Goal: Navigation & Orientation: Find specific page/section

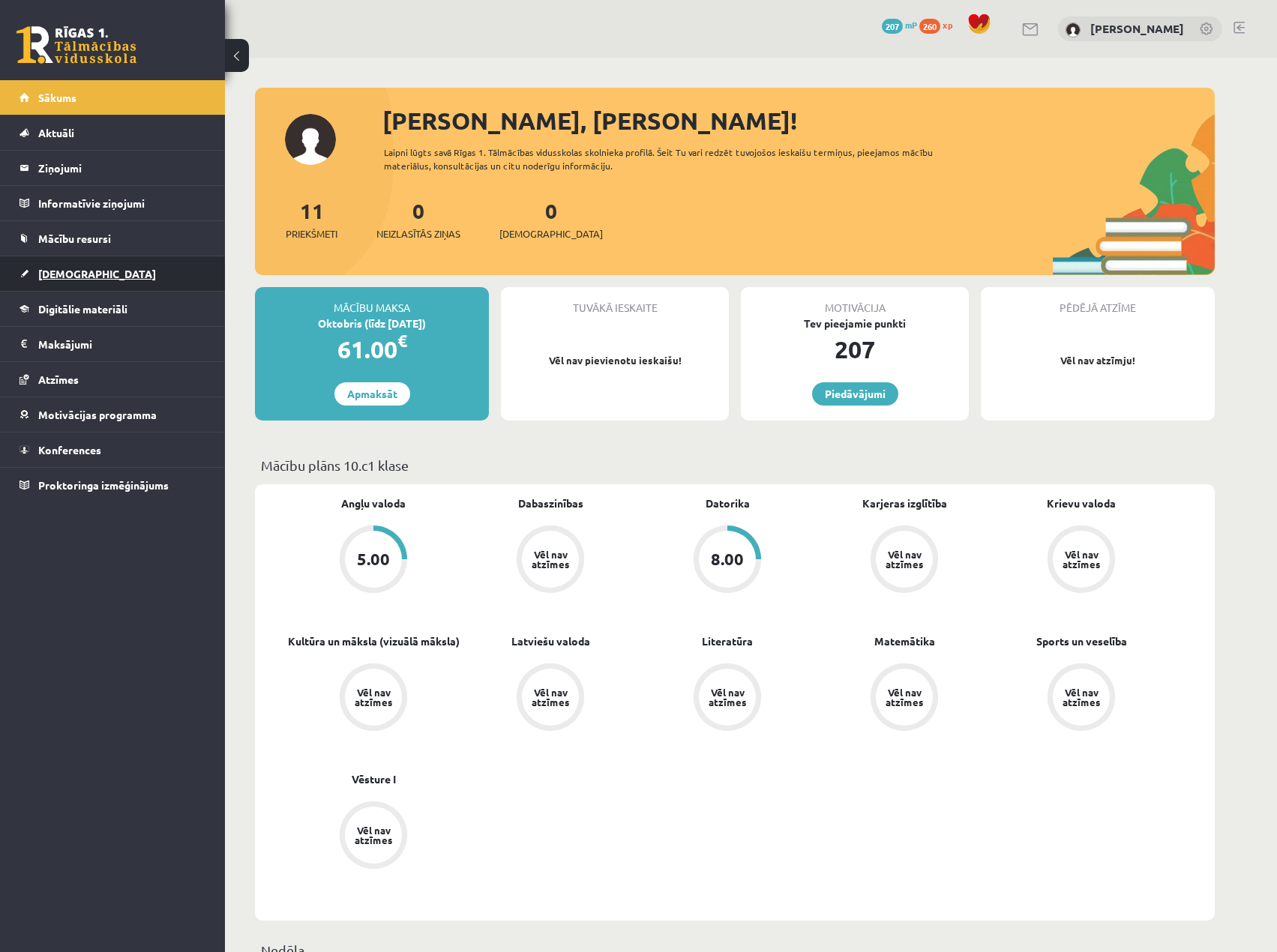
click at [92, 271] on link "[DEMOGRAPHIC_DATA]" at bounding box center [112, 273] width 186 height 34
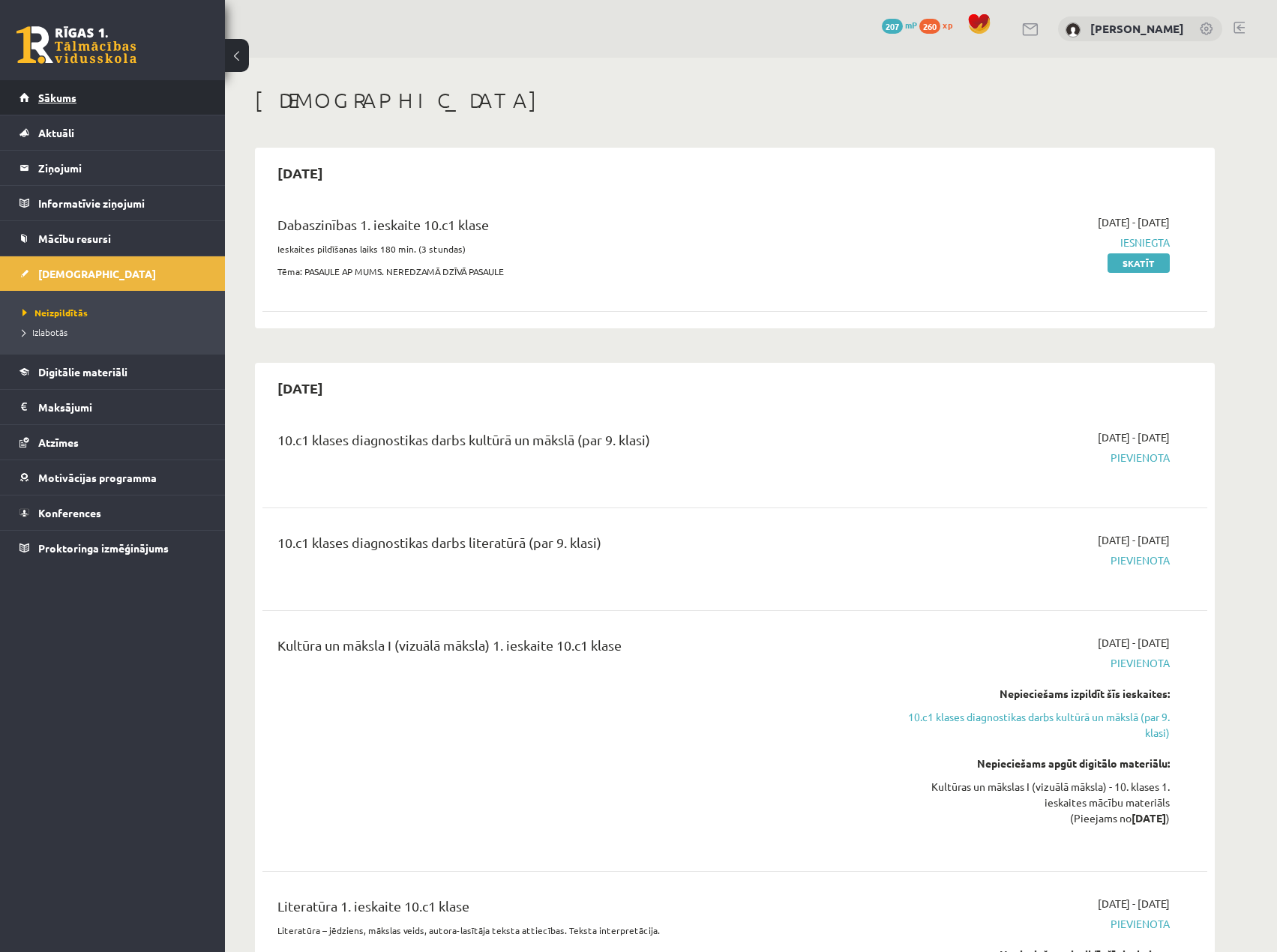
click at [109, 101] on link "Sākums" at bounding box center [112, 97] width 186 height 34
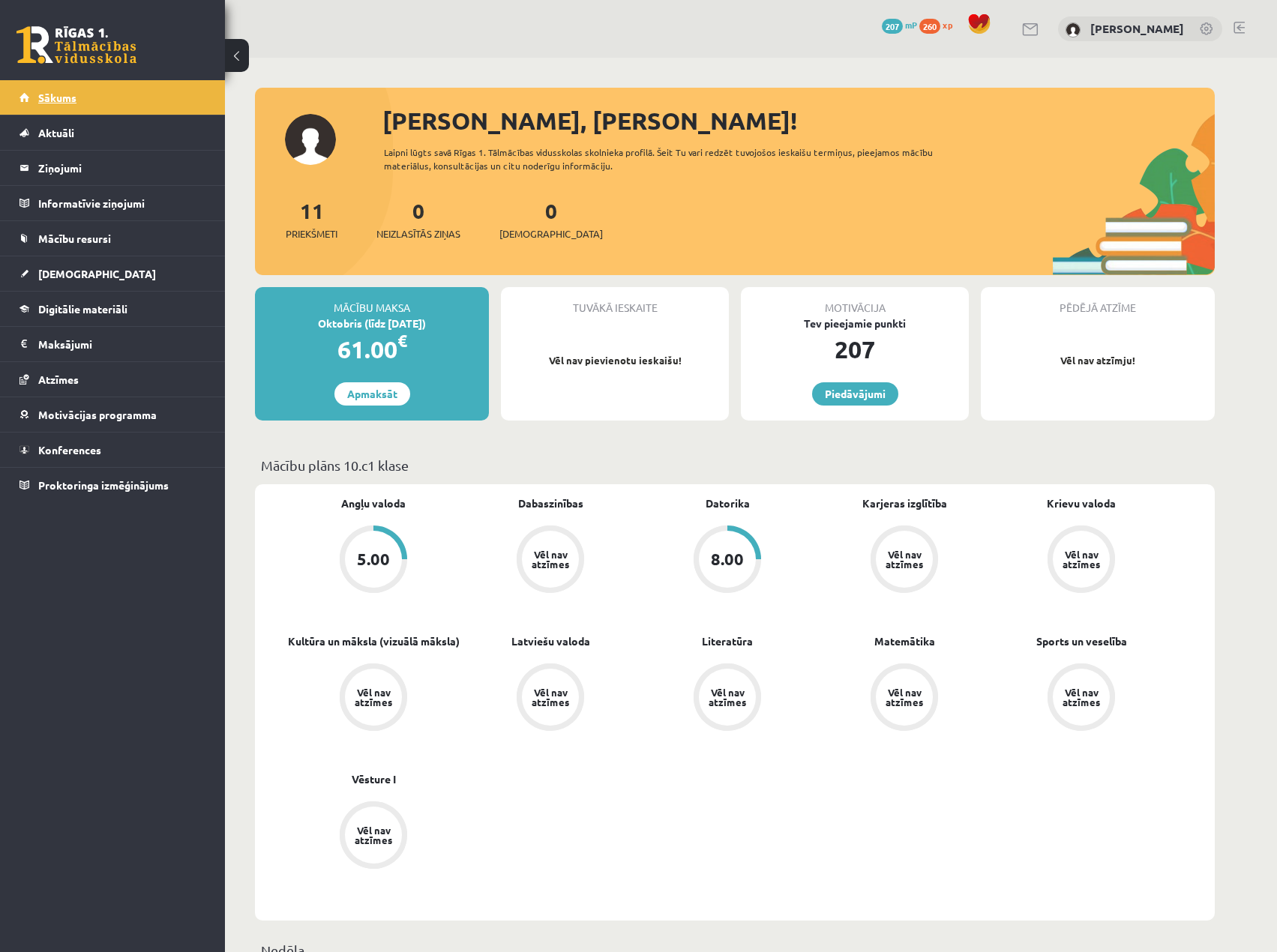
click at [45, 100] on span "Sākums" at bounding box center [57, 97] width 38 height 14
click at [49, 131] on span "Aktuāli" at bounding box center [56, 132] width 36 height 14
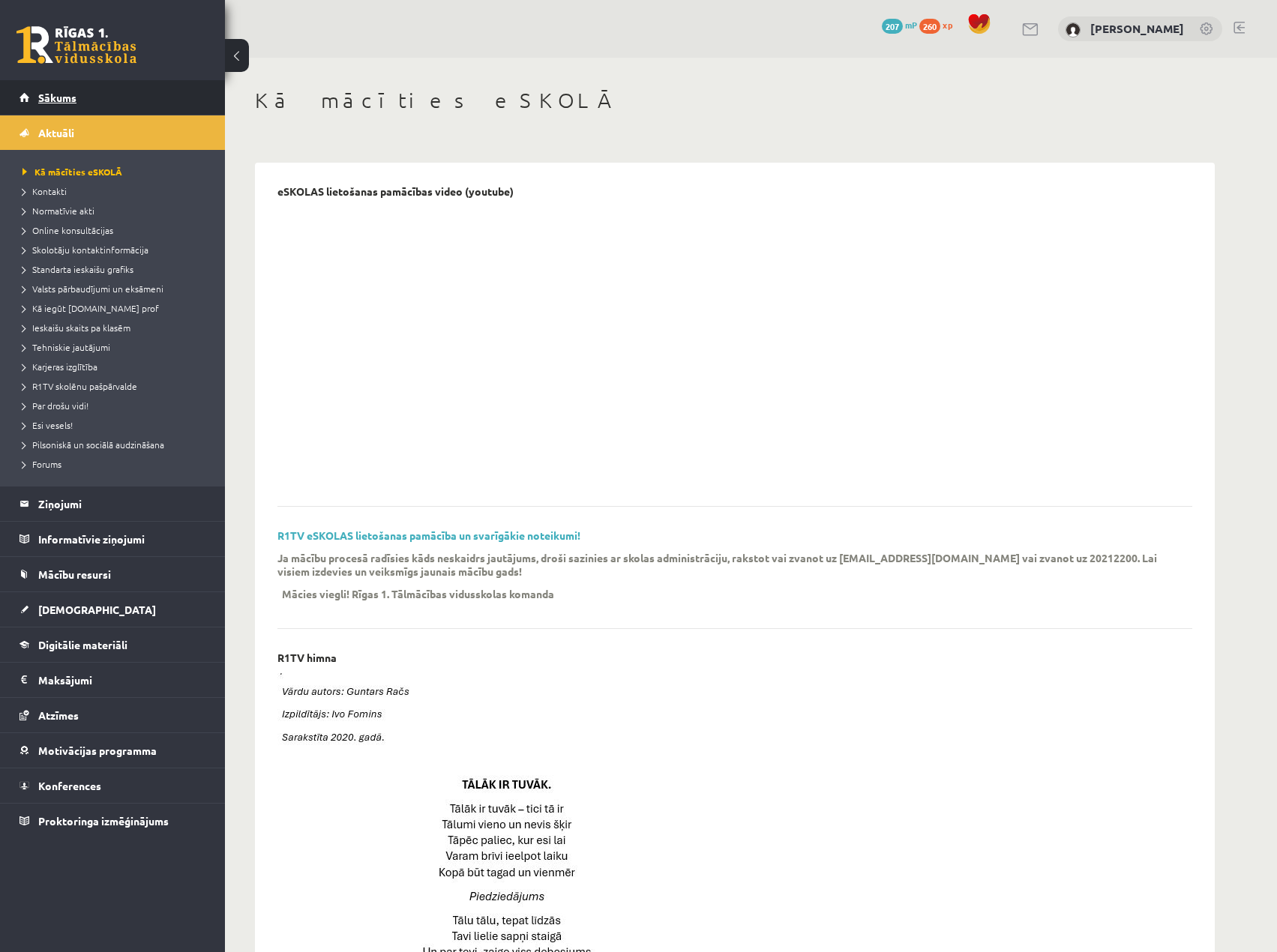
click at [77, 88] on link "Sākums" at bounding box center [112, 97] width 186 height 34
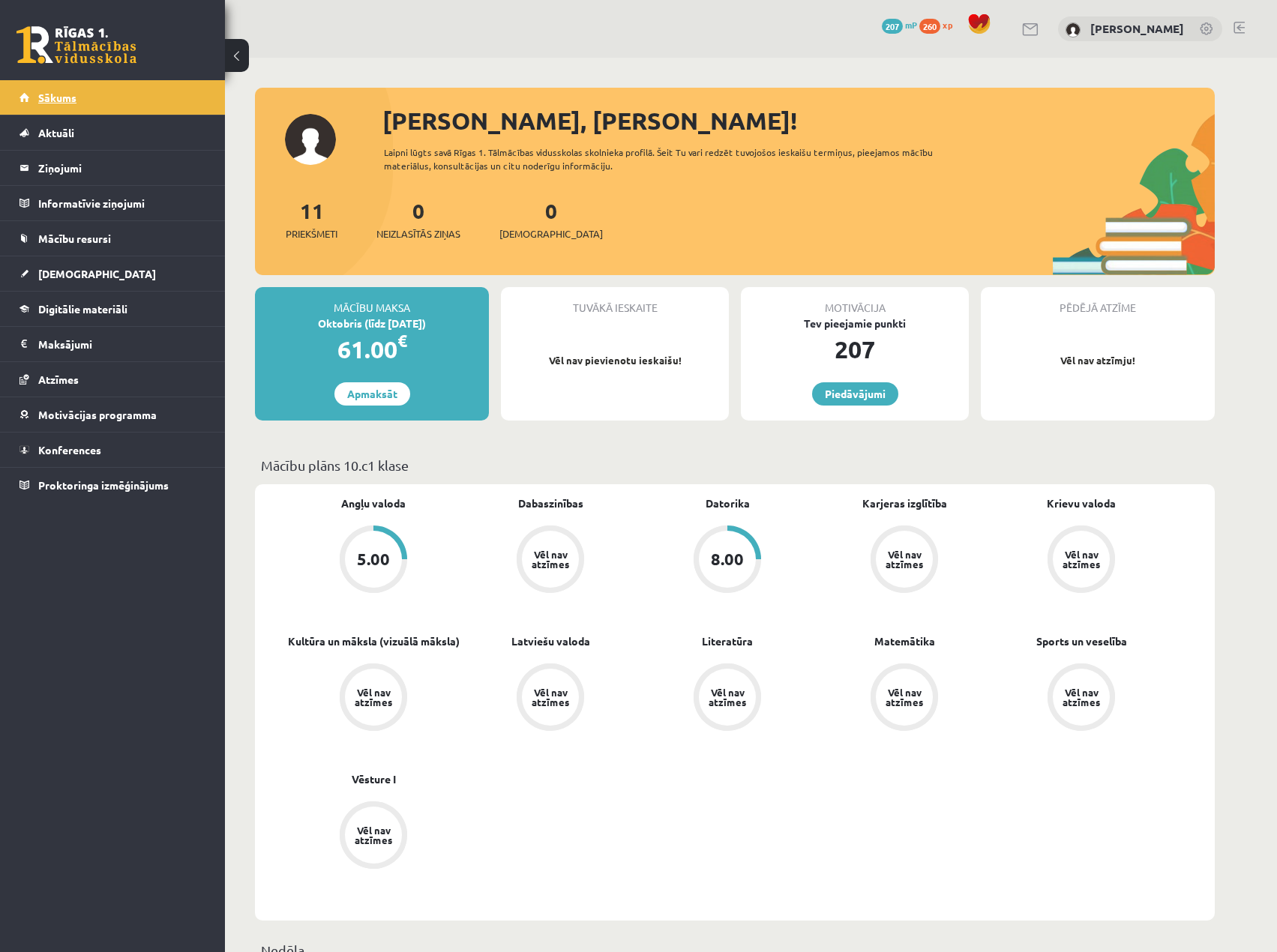
click at [94, 100] on link "Sākums" at bounding box center [112, 97] width 186 height 34
